Goal: Information Seeking & Learning: Learn about a topic

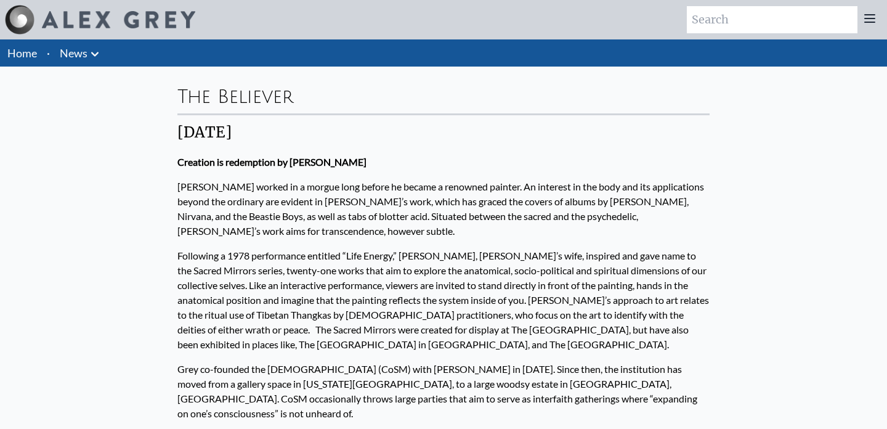
click at [19, 62] on li "Home" at bounding box center [21, 52] width 42 height 27
click at [21, 48] on link "Home" at bounding box center [22, 53] width 30 height 14
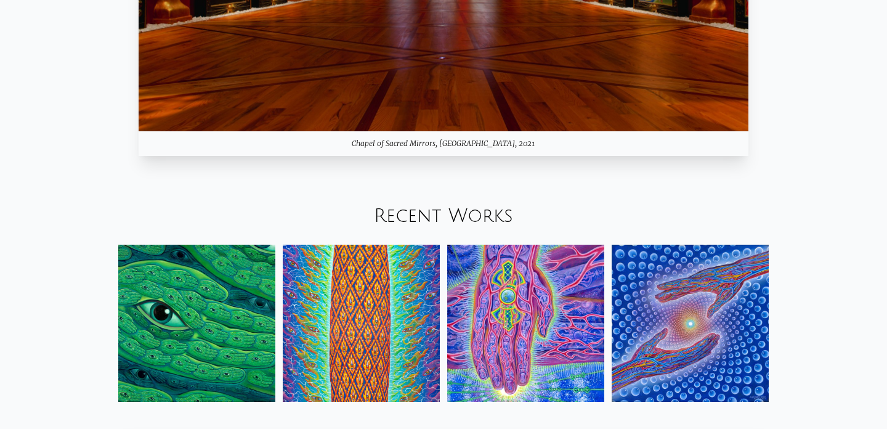
scroll to position [1202, 0]
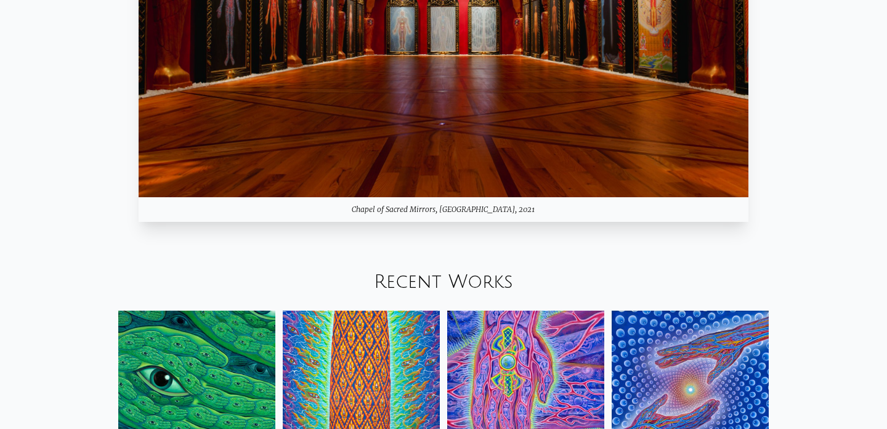
click at [456, 120] on img at bounding box center [444, 26] width 610 height 343
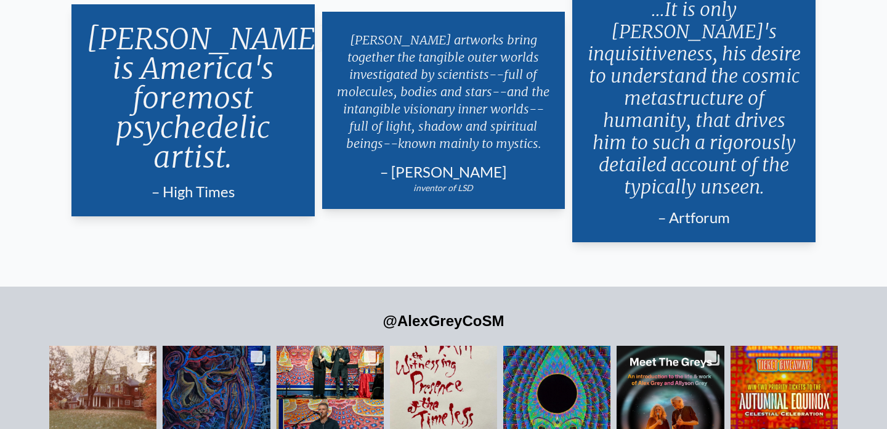
scroll to position [2576, 0]
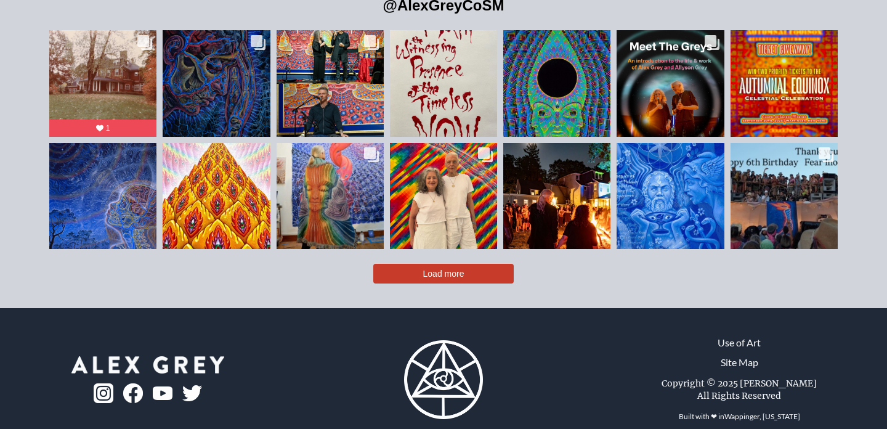
click at [403, 264] on button "Load more" at bounding box center [443, 274] width 140 height 20
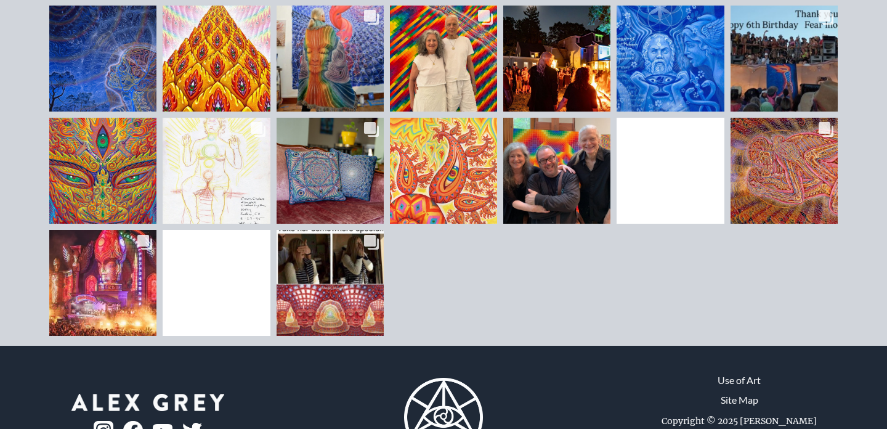
scroll to position [2869, 0]
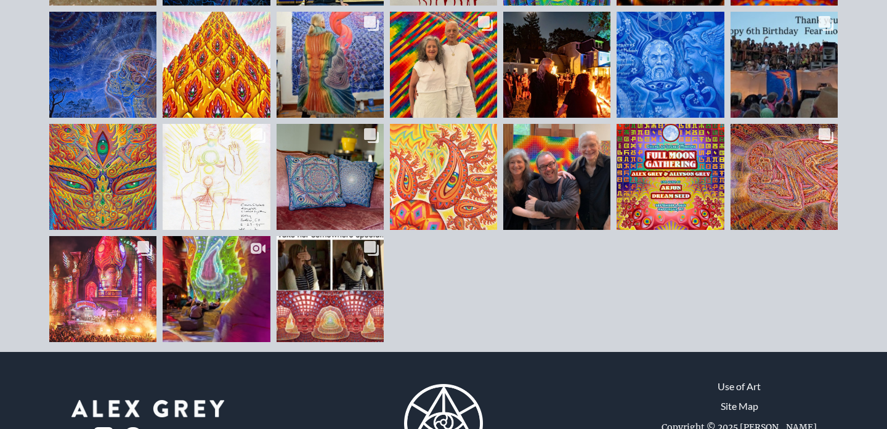
click at [745, 399] on link "Site Map" at bounding box center [740, 406] width 38 height 15
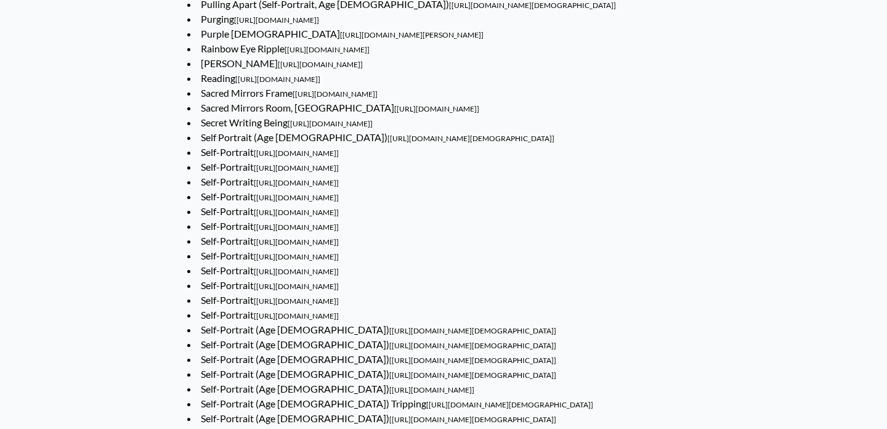
scroll to position [5275, 0]
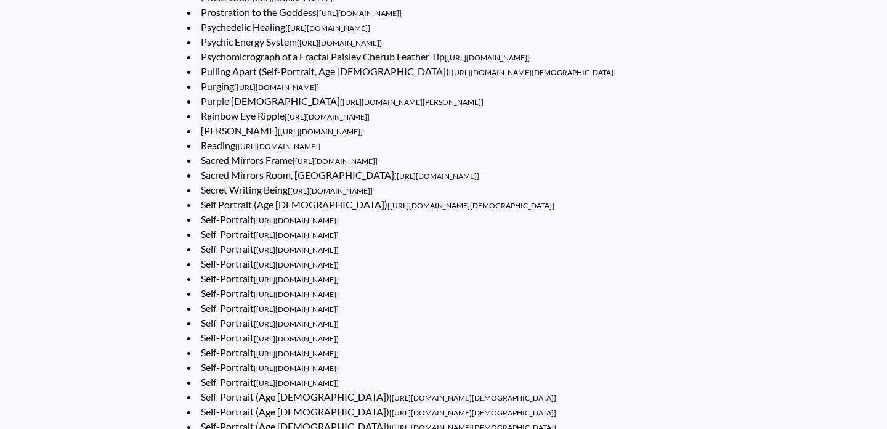
click at [290, 180] on link "Sacred Mirrors Room, Entheon [https://www.alexgrey.com/art/sacred-mirrors/sacre…" at bounding box center [340, 175] width 278 height 12
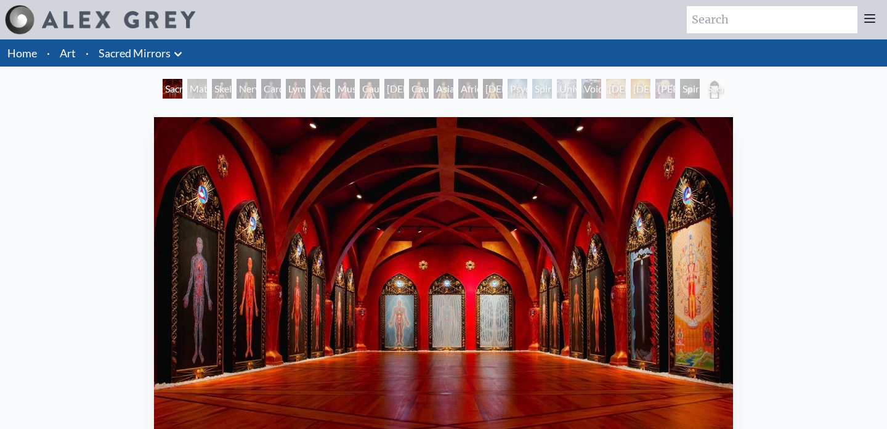
click at [187, 89] on div "Material World" at bounding box center [197, 89] width 20 height 20
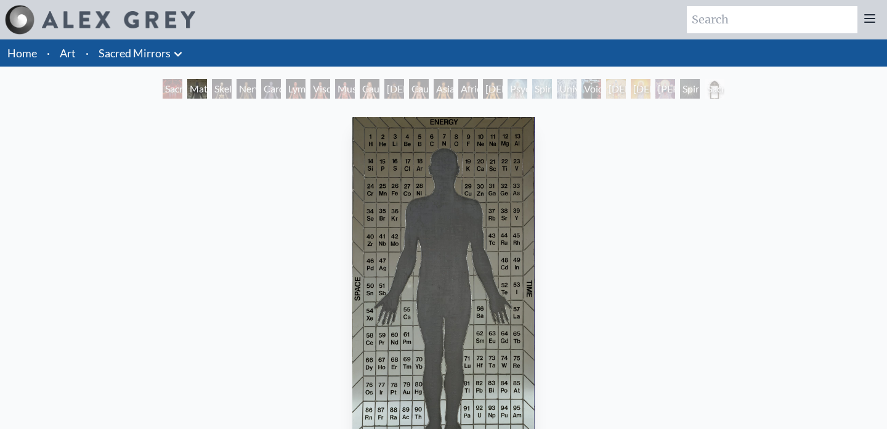
click at [221, 94] on div "Skeletal System" at bounding box center [222, 89] width 20 height 20
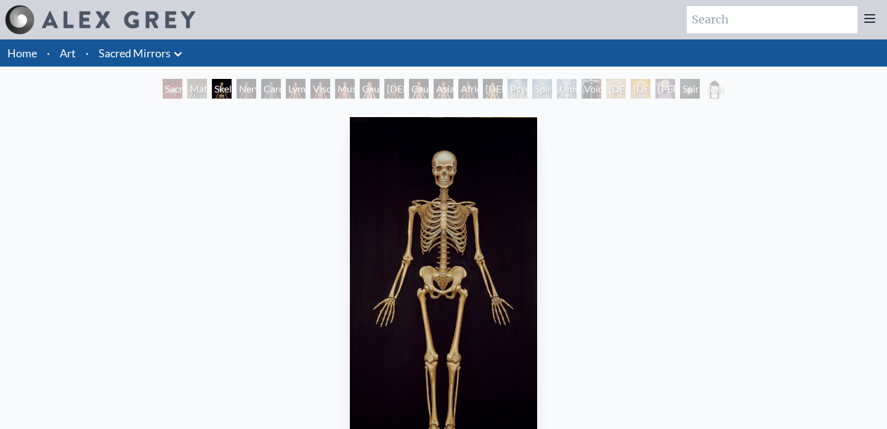
click at [593, 92] on div "Void Clear Light" at bounding box center [592, 89] width 20 height 20
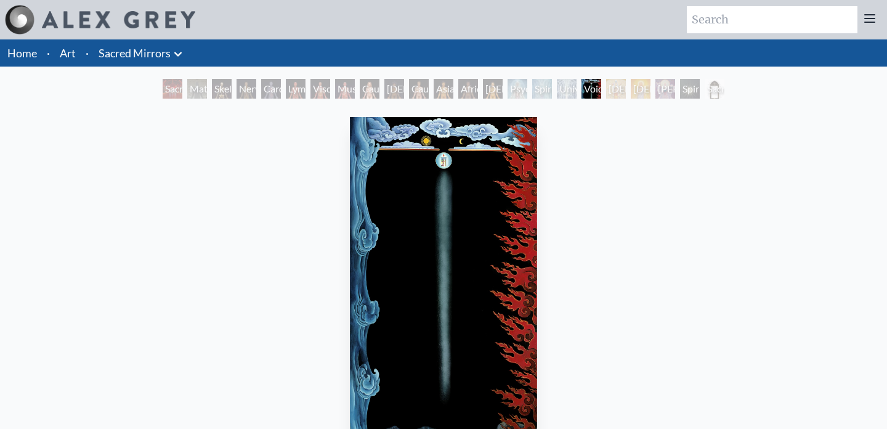
click at [615, 92] on div "Avalokitesvara" at bounding box center [616, 89] width 20 height 20
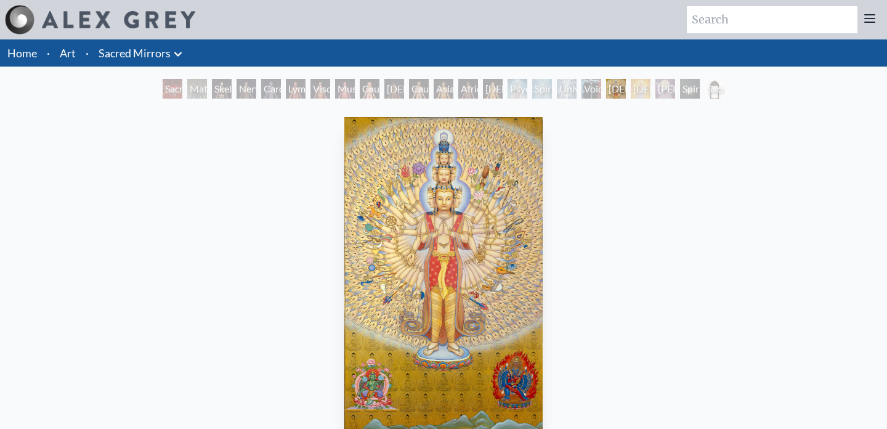
click at [642, 89] on div "Christ" at bounding box center [641, 89] width 20 height 20
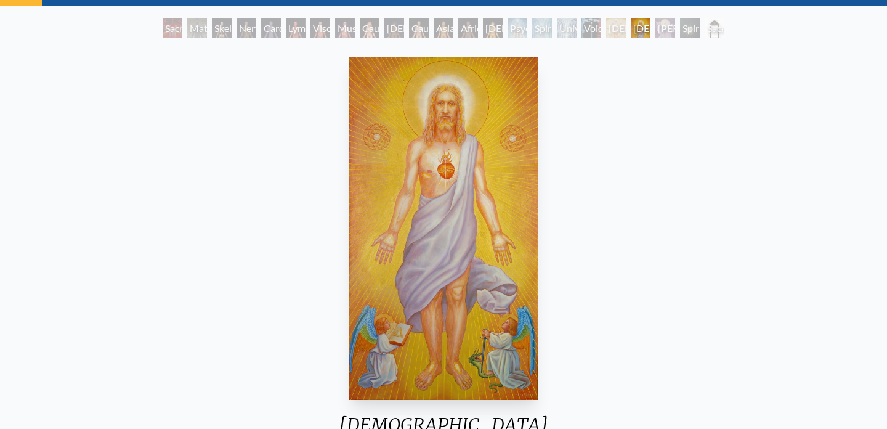
scroll to position [63, 0]
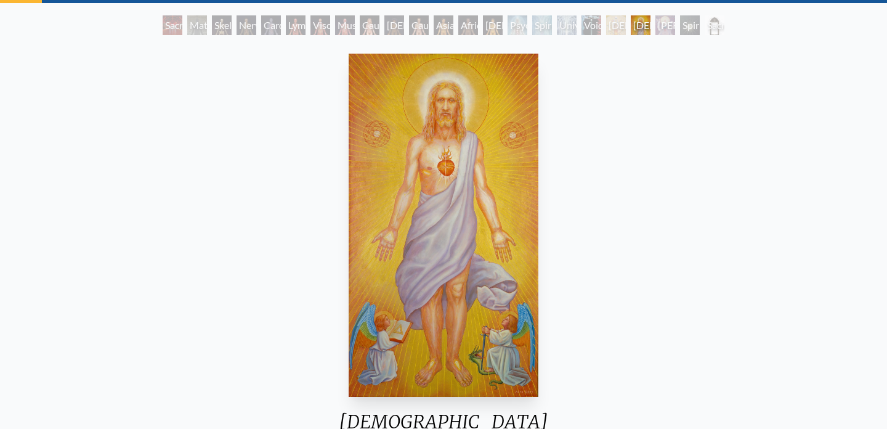
click at [298, 28] on div "Lymphatic System" at bounding box center [296, 25] width 20 height 20
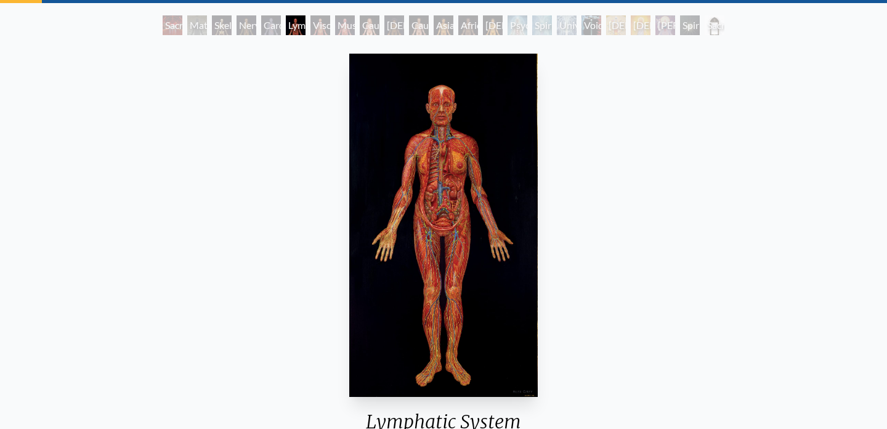
click at [668, 30] on div "Sophia" at bounding box center [665, 25] width 20 height 20
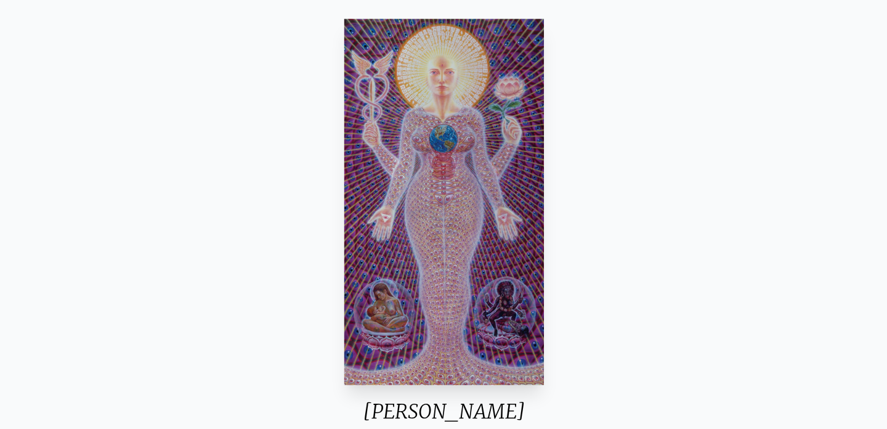
scroll to position [69, 0]
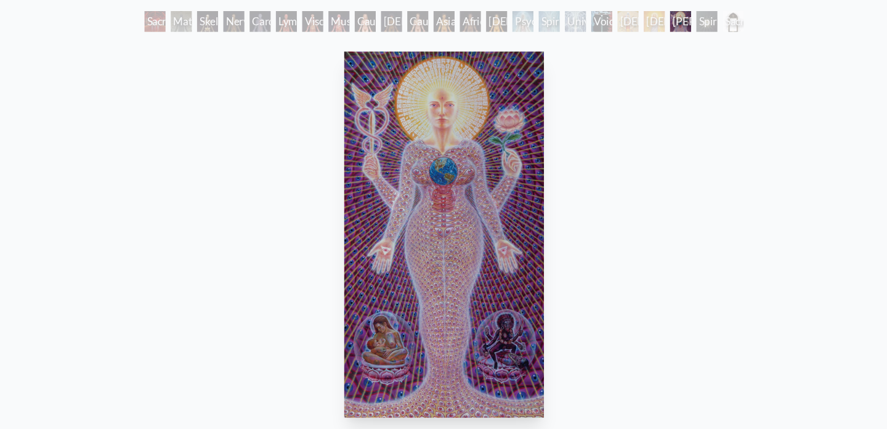
click at [690, 26] on div "Spiritual World" at bounding box center [690, 20] width 20 height 20
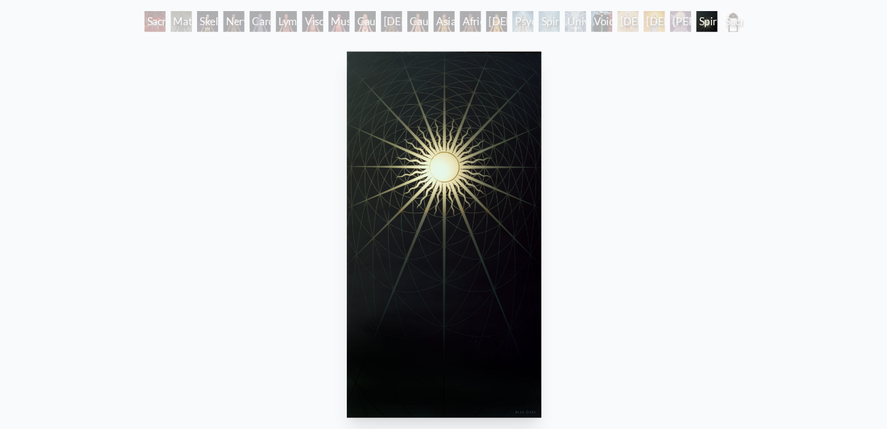
click at [721, 25] on div "Sacred Mirrors Frame" at bounding box center [715, 20] width 20 height 20
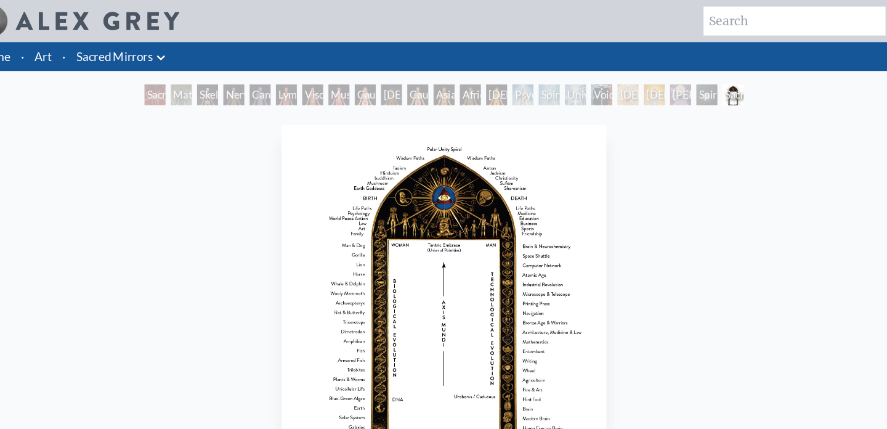
click at [140, 49] on link "Sacred Mirrors" at bounding box center [135, 52] width 72 height 17
